Goal: Navigation & Orientation: Find specific page/section

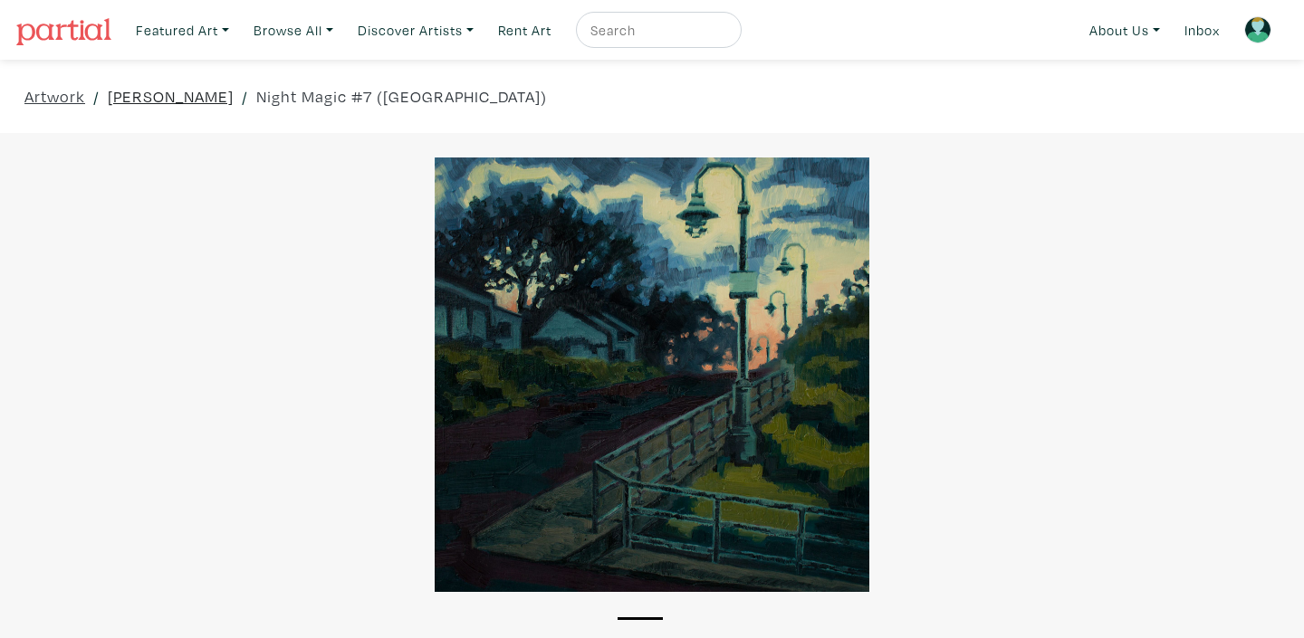
click at [166, 99] on link "[PERSON_NAME]" at bounding box center [171, 96] width 126 height 24
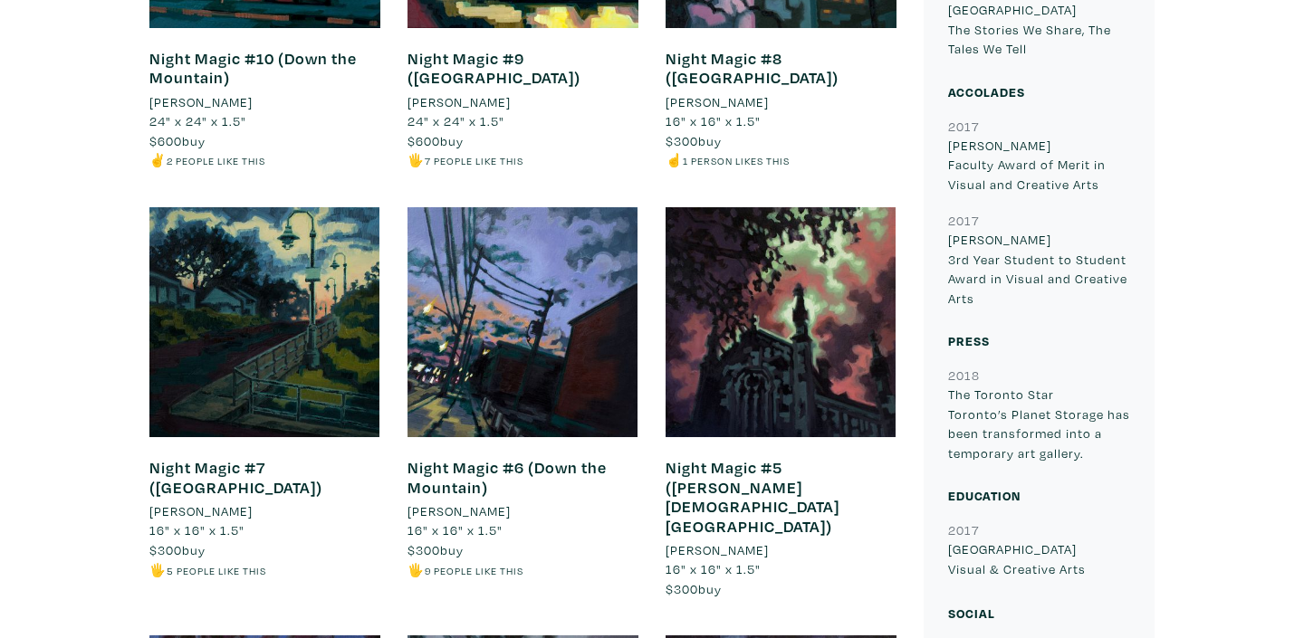
scroll to position [916, 0]
